Goal: Transaction & Acquisition: Download file/media

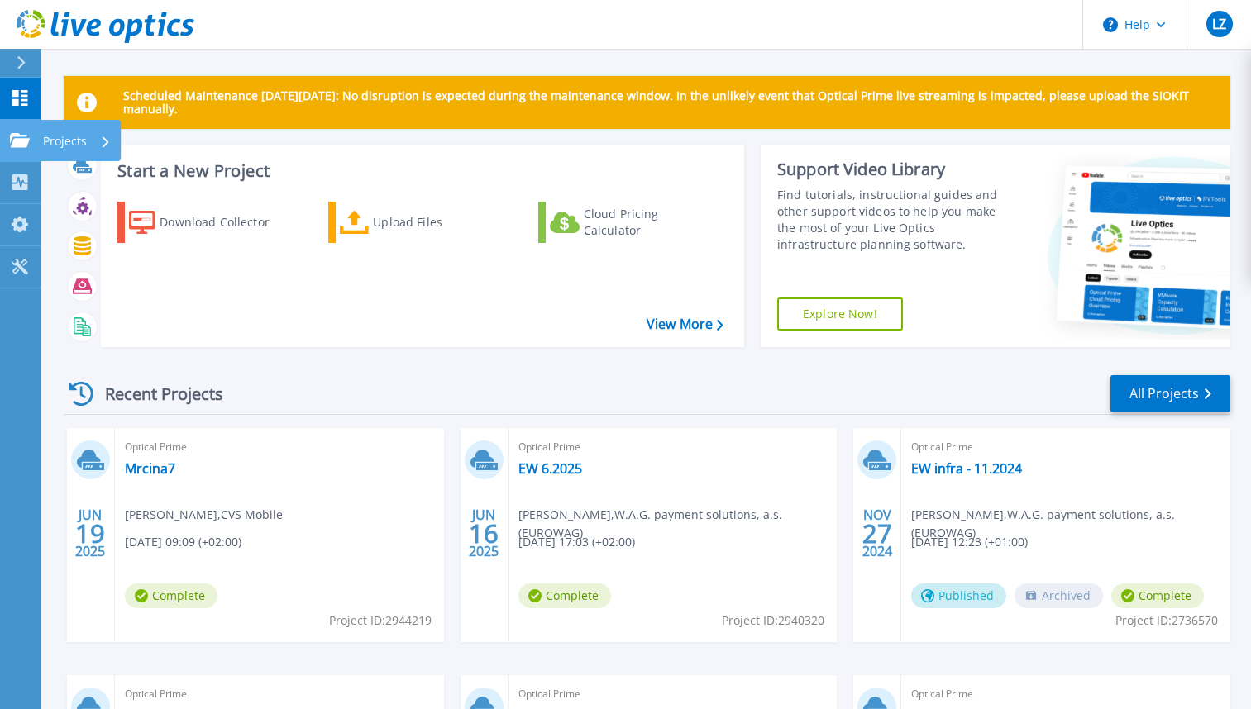
click at [5, 146] on link "Projects Projects" at bounding box center [20, 141] width 41 height 42
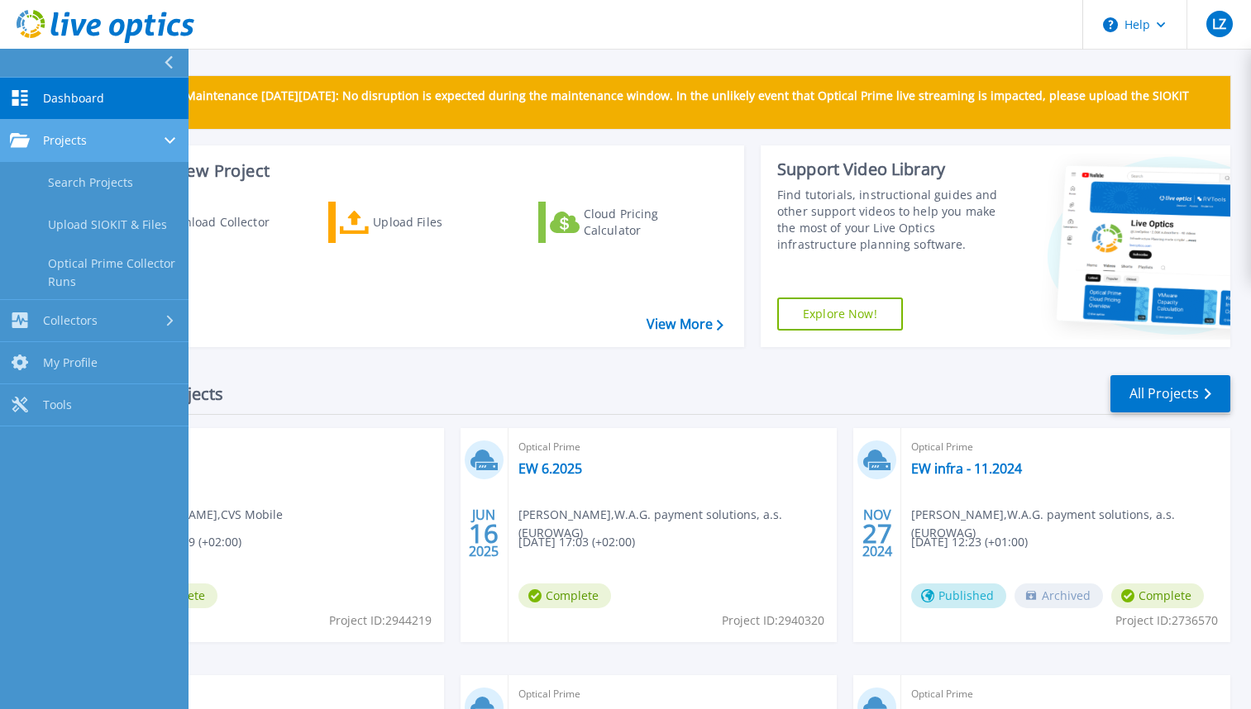
click at [5, 146] on link "Projects Projects" at bounding box center [94, 141] width 188 height 42
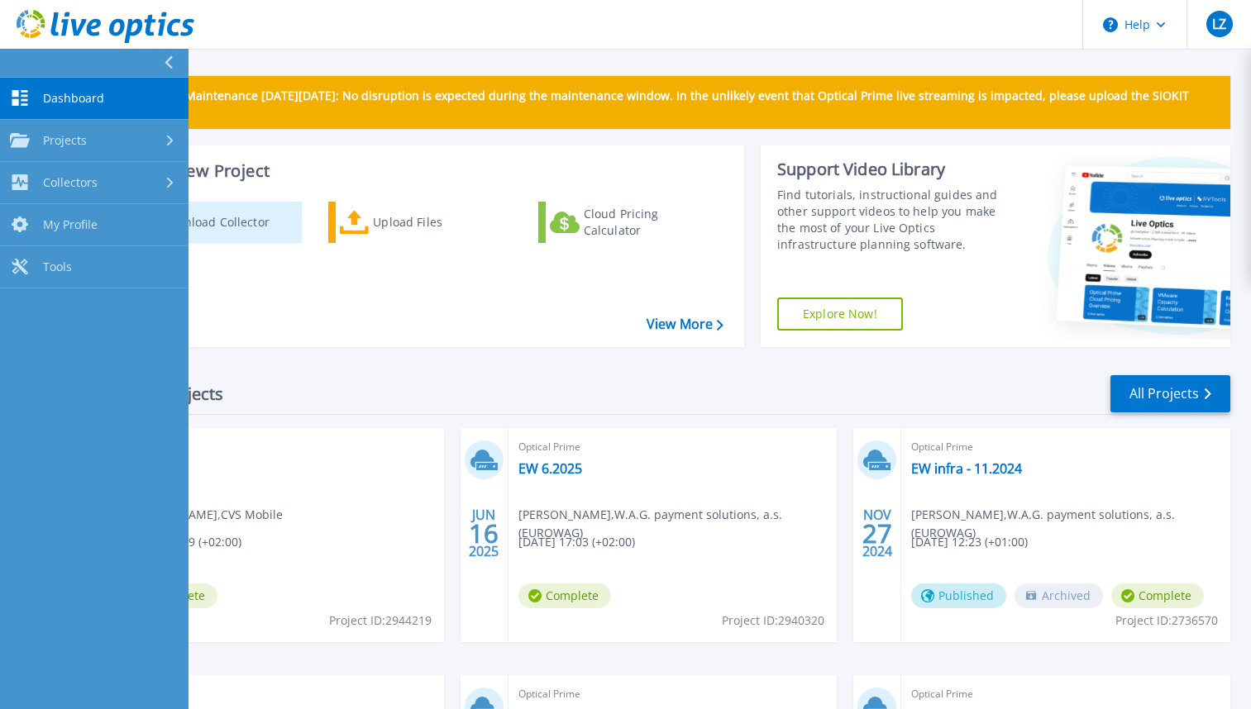
click at [227, 223] on div "Download Collector" at bounding box center [226, 222] width 132 height 33
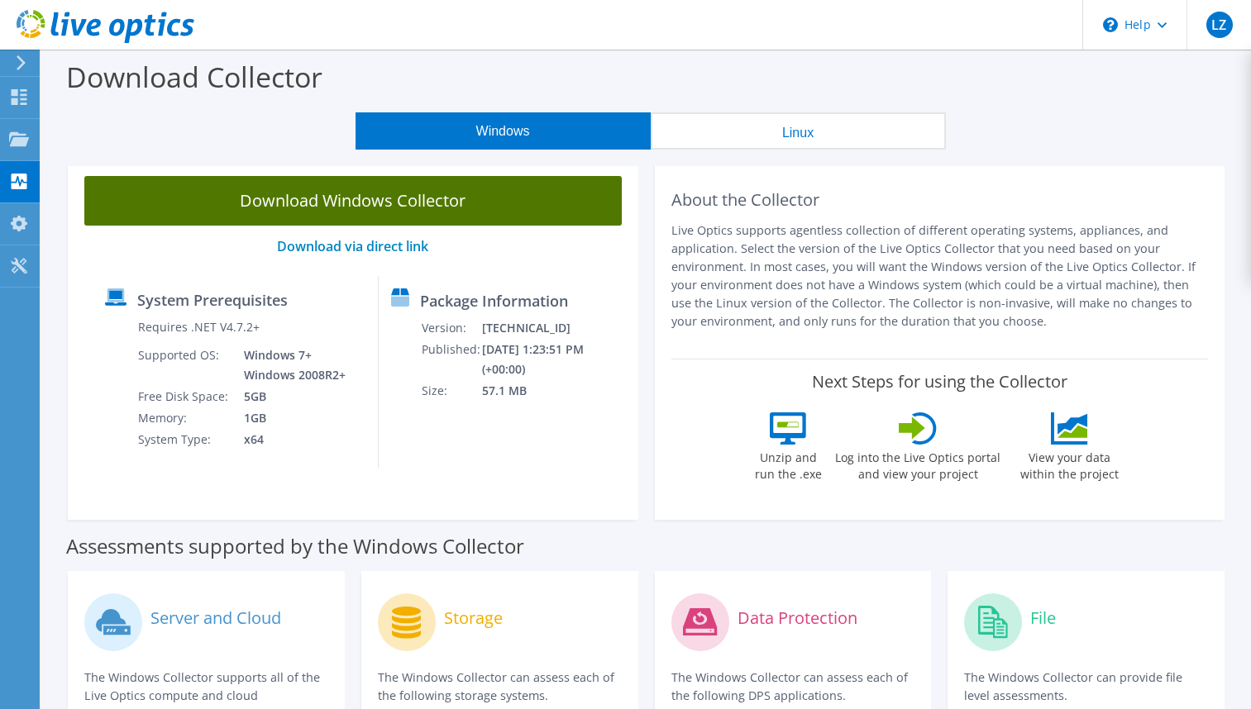
click at [293, 204] on link "Download Windows Collector" at bounding box center [352, 201] width 537 height 50
